Goal: Task Accomplishment & Management: Complete application form

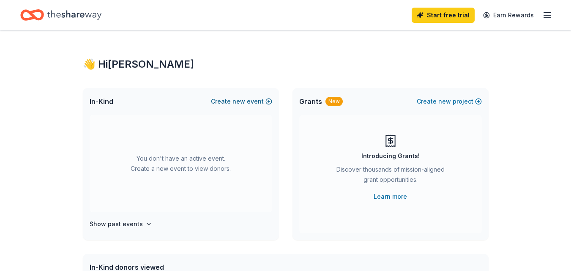
click at [234, 104] on button "Create new event" at bounding box center [241, 101] width 61 height 10
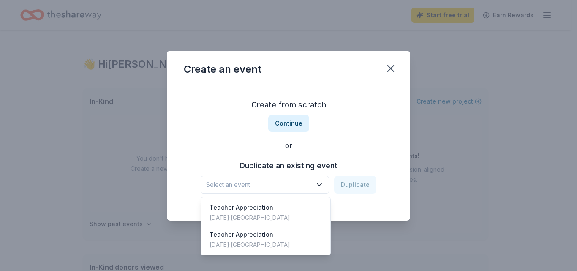
click at [319, 183] on icon "button" at bounding box center [319, 184] width 8 height 8
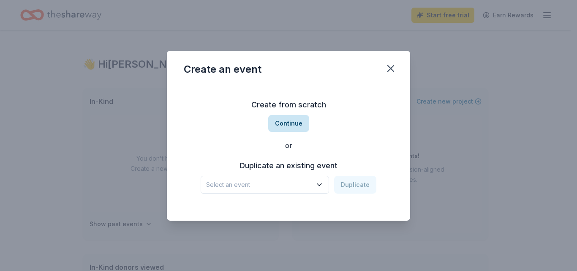
click at [295, 124] on button "Continue" at bounding box center [288, 123] width 41 height 17
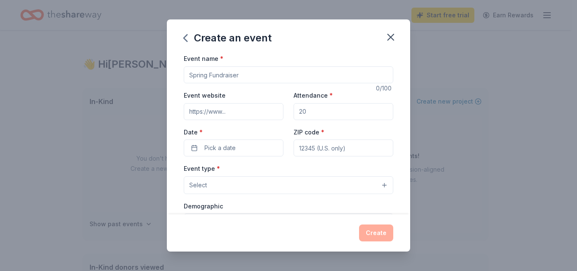
click at [221, 75] on input "Event name *" at bounding box center [289, 74] width 210 height 17
type input "Ongoing teacher appreciation"
click at [229, 112] on input "Event website" at bounding box center [234, 111] width 100 height 17
click at [303, 111] on input "Attendance *" at bounding box center [344, 111] width 100 height 17
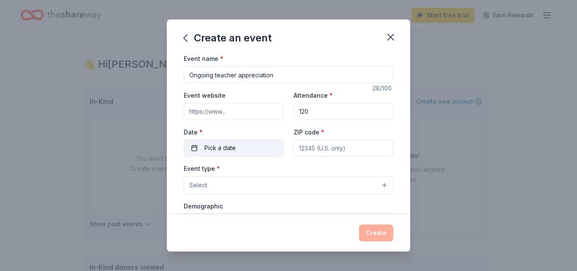
type input "120"
click at [251, 149] on button "Pick a date" at bounding box center [234, 147] width 100 height 17
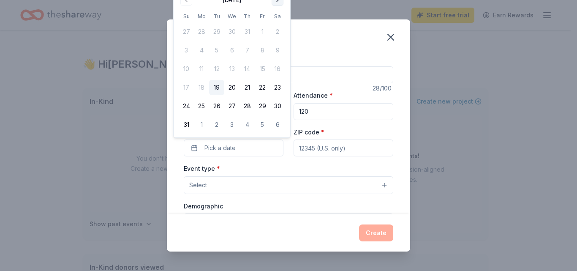
click at [280, 3] on button "Go to next month" at bounding box center [278, 0] width 12 height 12
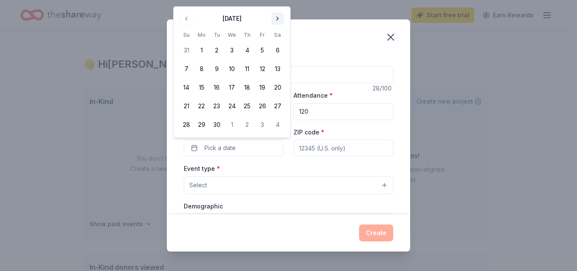
click at [277, 18] on button "Go to next month" at bounding box center [278, 19] width 12 height 12
click at [279, 19] on button "Go to next month" at bounding box center [278, 19] width 12 height 12
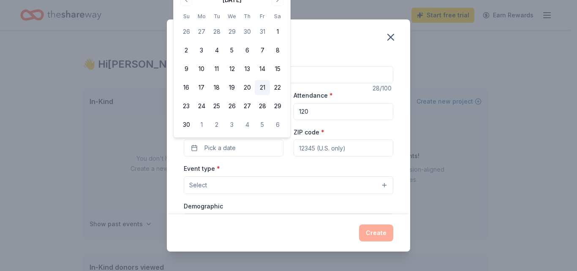
click at [263, 85] on button "21" at bounding box center [262, 87] width 15 height 15
click at [327, 150] on input "ZIP code *" at bounding box center [344, 147] width 100 height 17
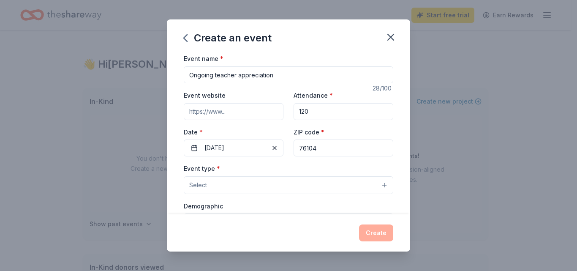
type input "76104"
click at [219, 115] on input "Event website" at bounding box center [234, 111] width 100 height 17
paste input "https://trimbletech.fwisd.org/"
type input "https://trimbletech.fwisd.org/"
click at [211, 186] on button "Select" at bounding box center [289, 185] width 210 height 18
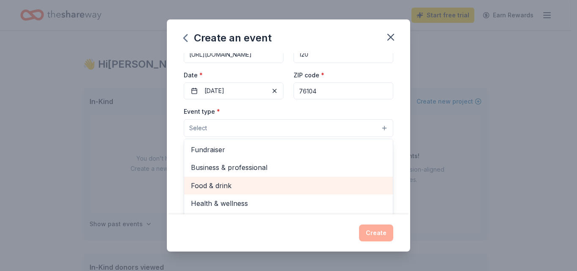
scroll to position [42, 0]
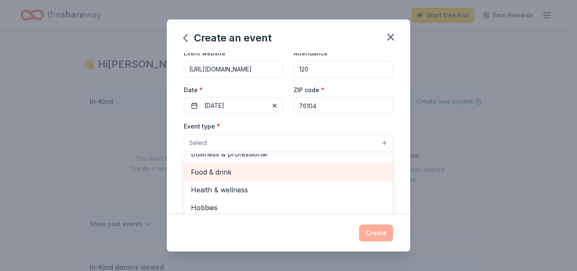
click at [204, 174] on span "Food & drink" at bounding box center [288, 172] width 195 height 11
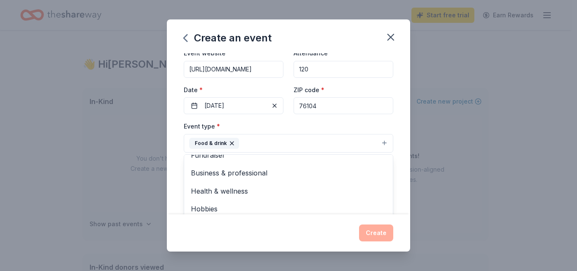
click at [270, 235] on div "Create an event Event name * Ongoing teacher appreciation 28 /100 Event website…" at bounding box center [288, 135] width 243 height 232
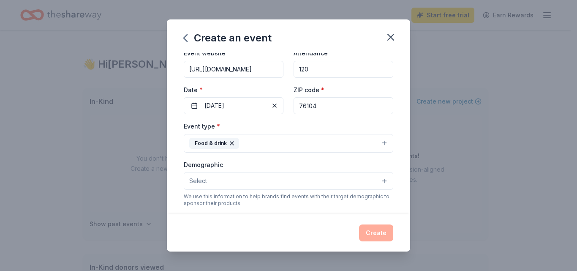
click at [206, 183] on span "Select" at bounding box center [198, 181] width 18 height 10
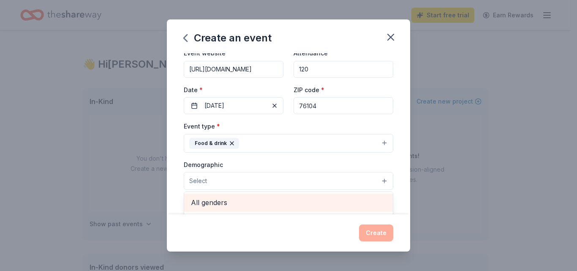
click at [213, 203] on span "All genders" at bounding box center [288, 202] width 195 height 11
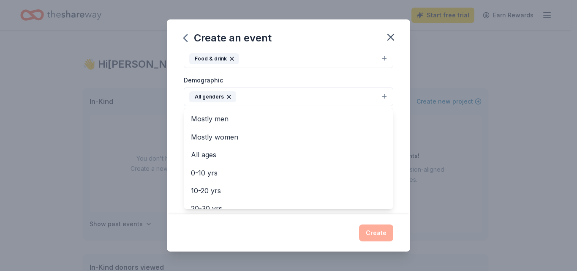
scroll to position [42, 0]
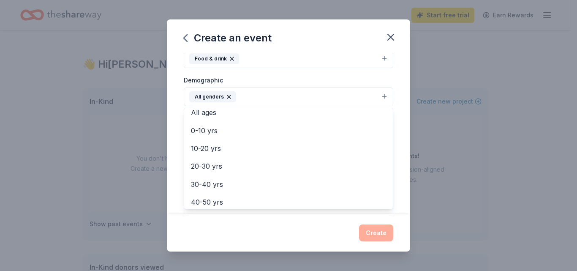
click at [392, 94] on div "Event name * Ongoing teacher appreciation 28 /100 Event website https://trimble…" at bounding box center [288, 133] width 243 height 161
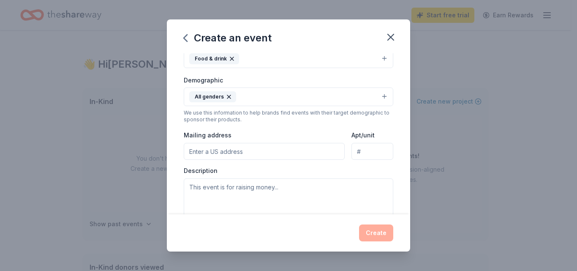
click at [231, 153] on input "Mailing address" at bounding box center [264, 151] width 161 height 17
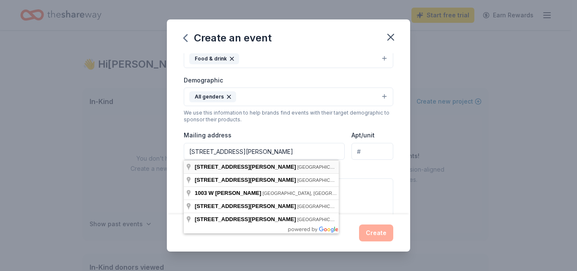
type input "1003 West Cannon Street, Fort Worth, TX, 76104"
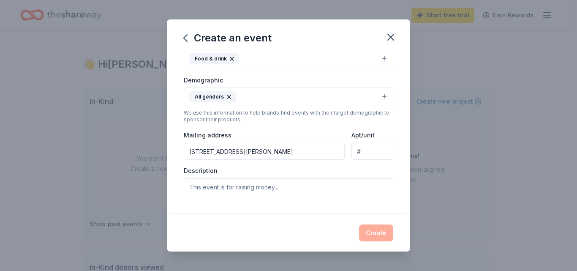
scroll to position [169, 0]
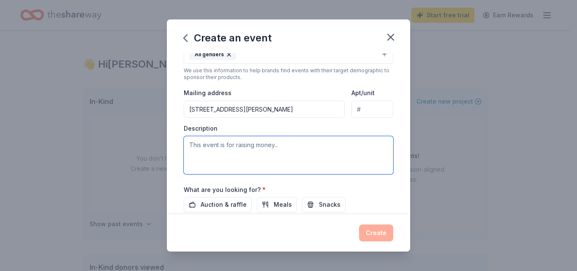
click at [203, 153] on textarea at bounding box center [289, 155] width 210 height 38
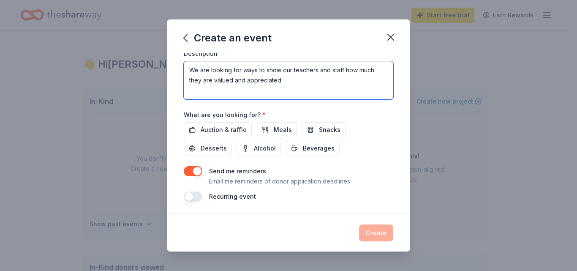
scroll to position [245, 0]
type textarea "We are looking for ways to show our teachers and staff how much they are valued…"
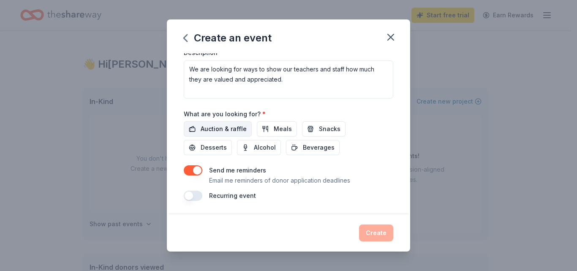
click at [220, 130] on span "Auction & raffle" at bounding box center [224, 129] width 46 height 10
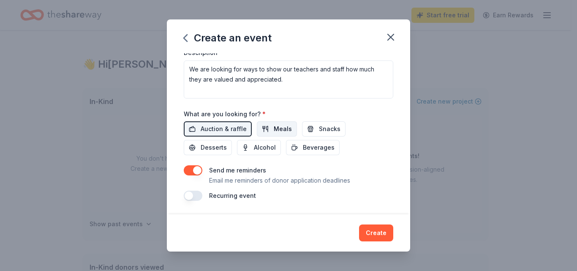
click at [274, 129] on span "Meals" at bounding box center [283, 129] width 18 height 10
click at [311, 128] on button "Snacks" at bounding box center [324, 128] width 44 height 15
click at [209, 151] on span "Desserts" at bounding box center [214, 147] width 26 height 10
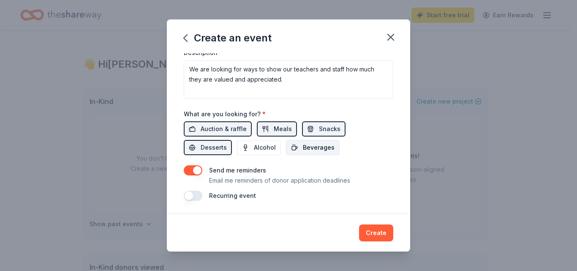
click at [311, 149] on span "Beverages" at bounding box center [319, 147] width 32 height 10
click at [190, 196] on button "button" at bounding box center [193, 196] width 19 height 10
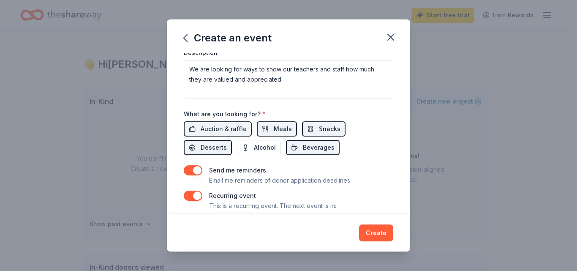
scroll to position [275, 0]
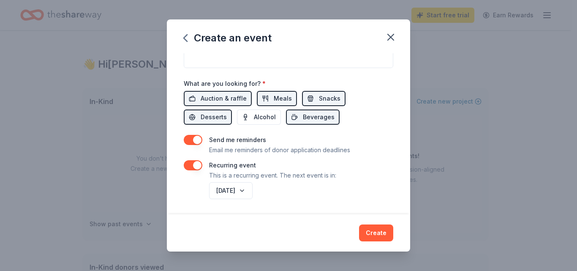
click at [200, 166] on button "button" at bounding box center [193, 165] width 19 height 10
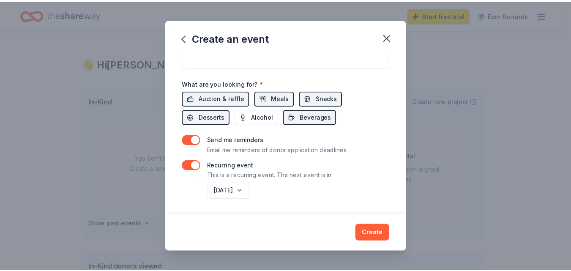
scroll to position [245, 0]
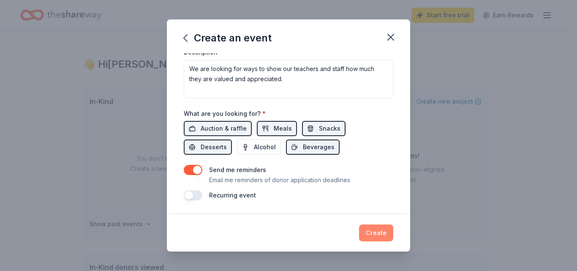
click at [380, 231] on button "Create" at bounding box center [376, 232] width 34 height 17
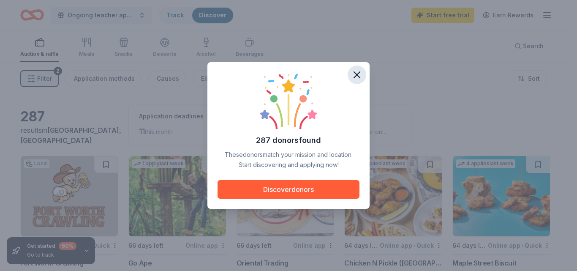
click at [357, 76] on icon "button" at bounding box center [357, 75] width 12 height 12
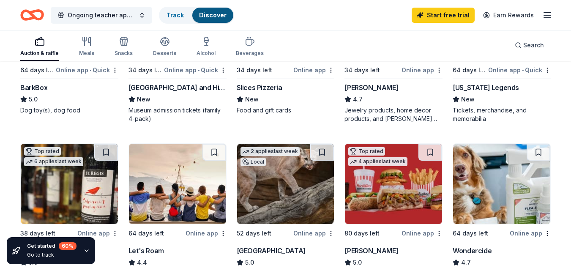
scroll to position [338, 0]
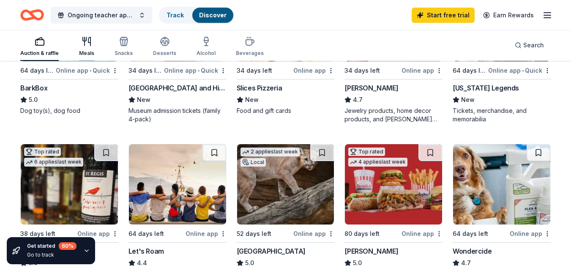
click at [85, 41] on icon "button" at bounding box center [85, 41] width 0 height 8
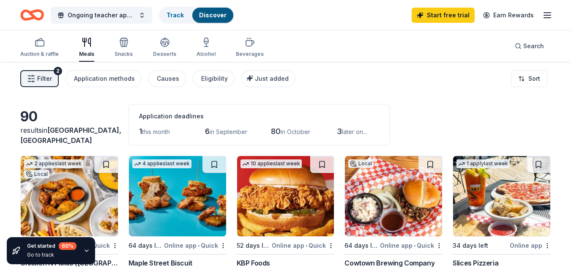
click at [85, 247] on icon "button" at bounding box center [86, 250] width 7 height 7
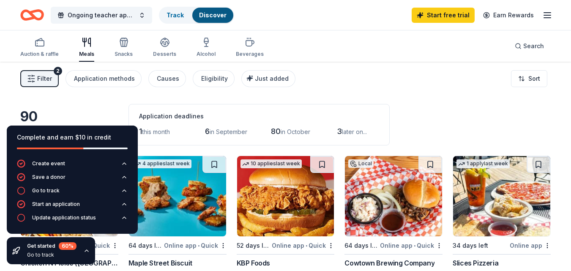
click at [320, 112] on div "Application deadlines" at bounding box center [259, 116] width 240 height 10
click at [319, 92] on div "Filter 2 Application methods Causes Eligibility Just added Sort" at bounding box center [285, 79] width 571 height 34
click at [85, 251] on icon "button" at bounding box center [86, 250] width 7 height 7
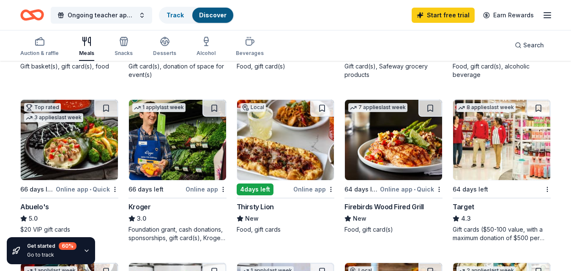
scroll to position [380, 0]
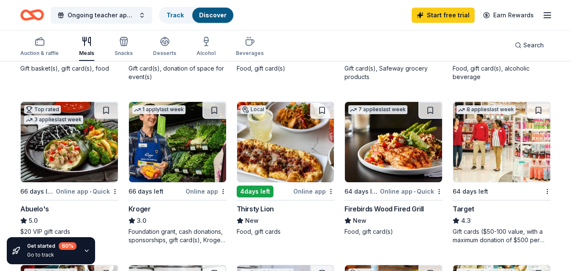
click at [484, 237] on div "Gift cards ($50-100 value, with a maximum donation of $500 per year)" at bounding box center [502, 235] width 98 height 17
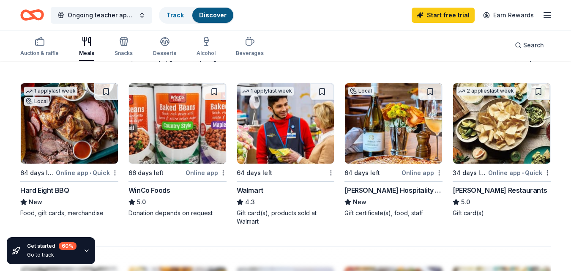
scroll to position [549, 0]
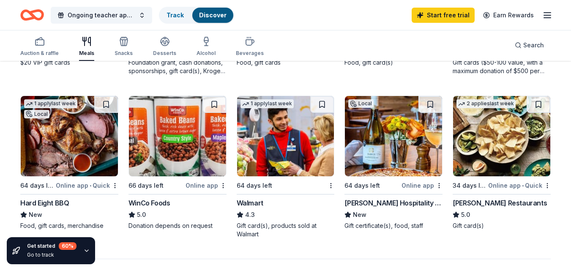
click at [53, 138] on img at bounding box center [69, 136] width 97 height 80
click at [519, 150] on img at bounding box center [501, 136] width 97 height 80
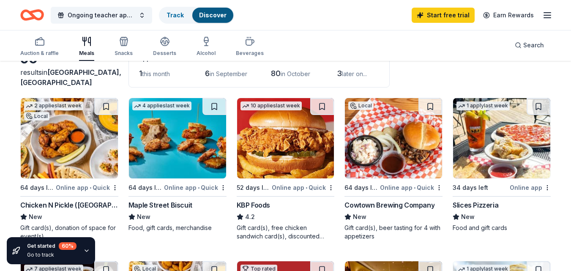
scroll to position [73, 0]
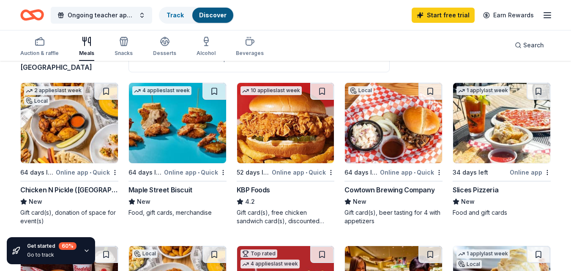
click at [470, 134] on img at bounding box center [501, 123] width 97 height 80
click at [270, 144] on img at bounding box center [285, 123] width 97 height 80
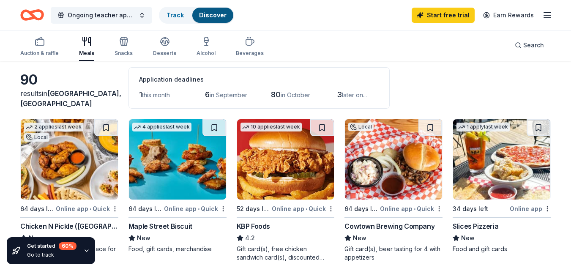
scroll to position [0, 0]
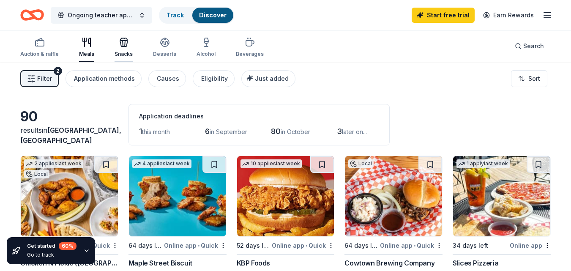
click at [120, 40] on icon "button" at bounding box center [124, 42] width 10 height 10
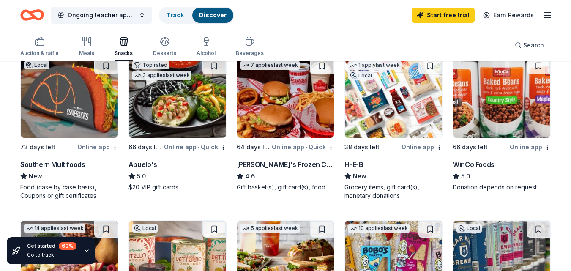
scroll to position [85, 0]
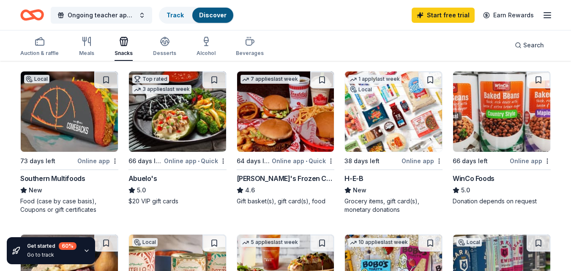
click at [388, 117] on img at bounding box center [393, 111] width 97 height 80
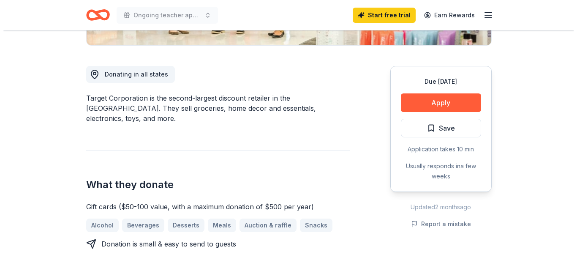
scroll to position [169, 0]
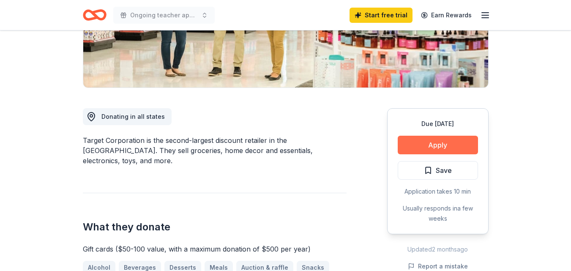
click at [425, 145] on button "Apply" at bounding box center [438, 145] width 80 height 19
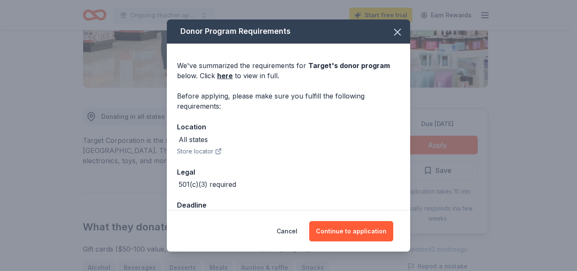
scroll to position [24, 0]
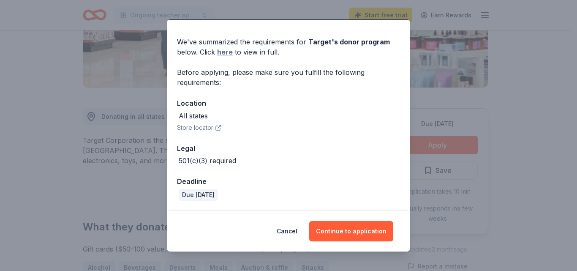
click at [227, 51] on link "here" at bounding box center [225, 52] width 16 height 10
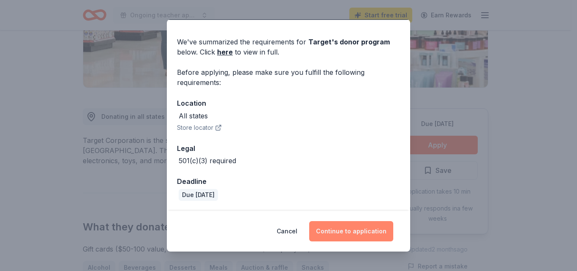
click at [347, 234] on button "Continue to application" at bounding box center [351, 231] width 84 height 20
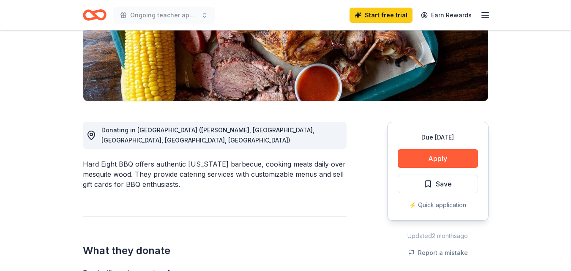
scroll to position [169, 0]
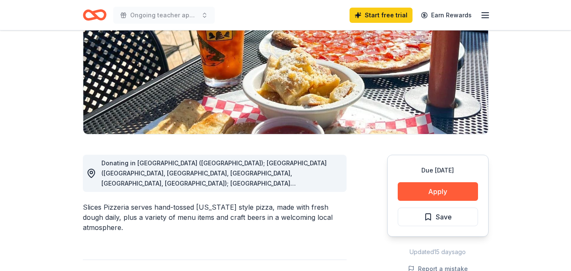
scroll to position [127, 0]
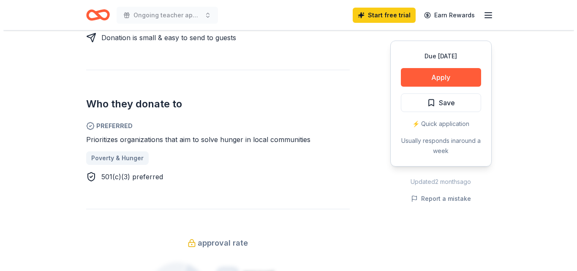
scroll to position [465, 0]
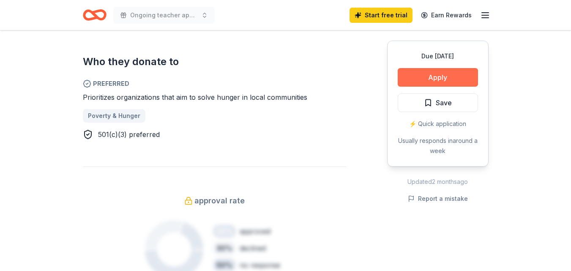
click at [437, 74] on button "Apply" at bounding box center [438, 77] width 80 height 19
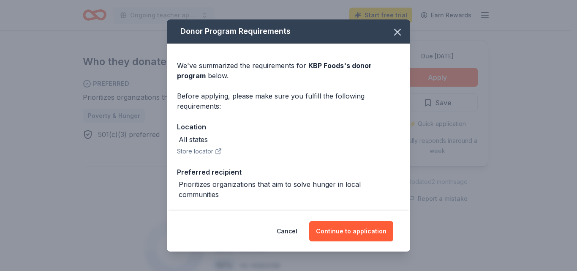
scroll to position [67, 0]
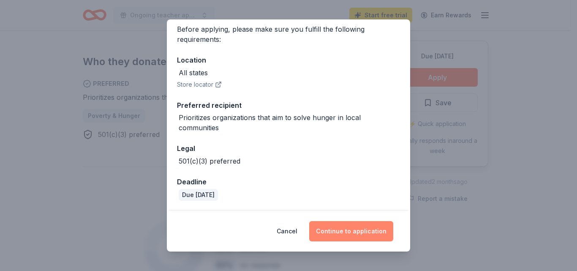
click at [345, 235] on button "Continue to application" at bounding box center [351, 231] width 84 height 20
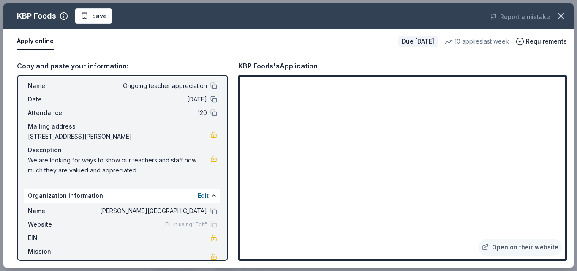
scroll to position [35, 0]
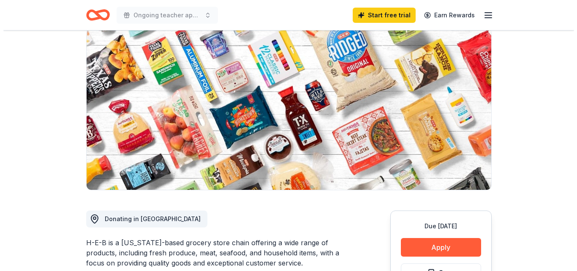
scroll to position [169, 0]
